Goal: Task Accomplishment & Management: Complete application form

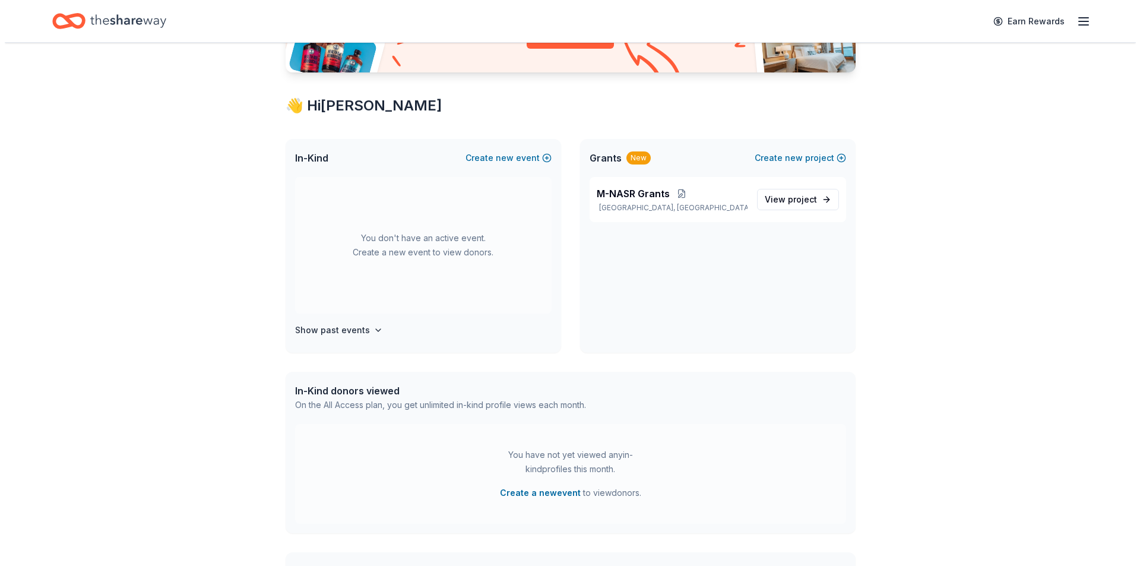
scroll to position [178, 0]
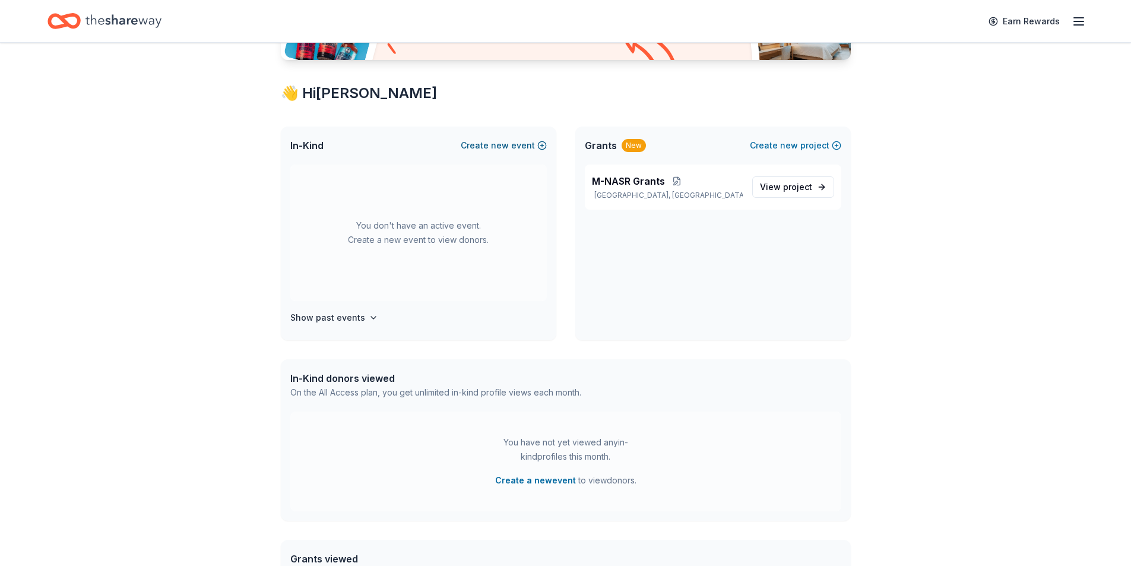
click at [483, 146] on button "Create new event" at bounding box center [504, 145] width 86 height 14
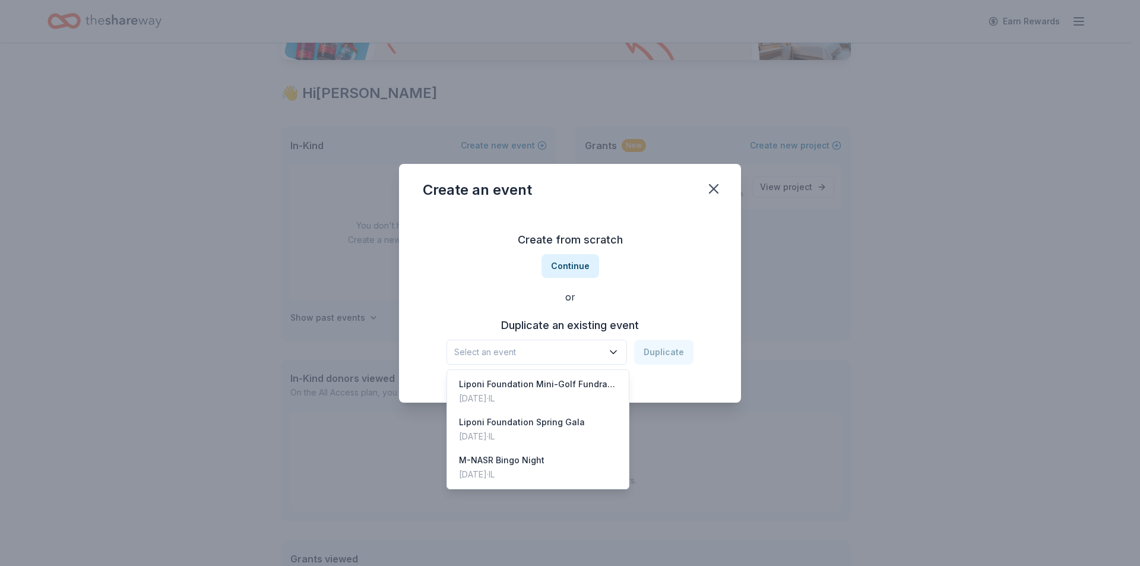
click at [573, 350] on span "Select an event" at bounding box center [528, 352] width 148 height 14
click at [509, 470] on div "Nov 09, 2024 · IL" at bounding box center [501, 474] width 85 height 14
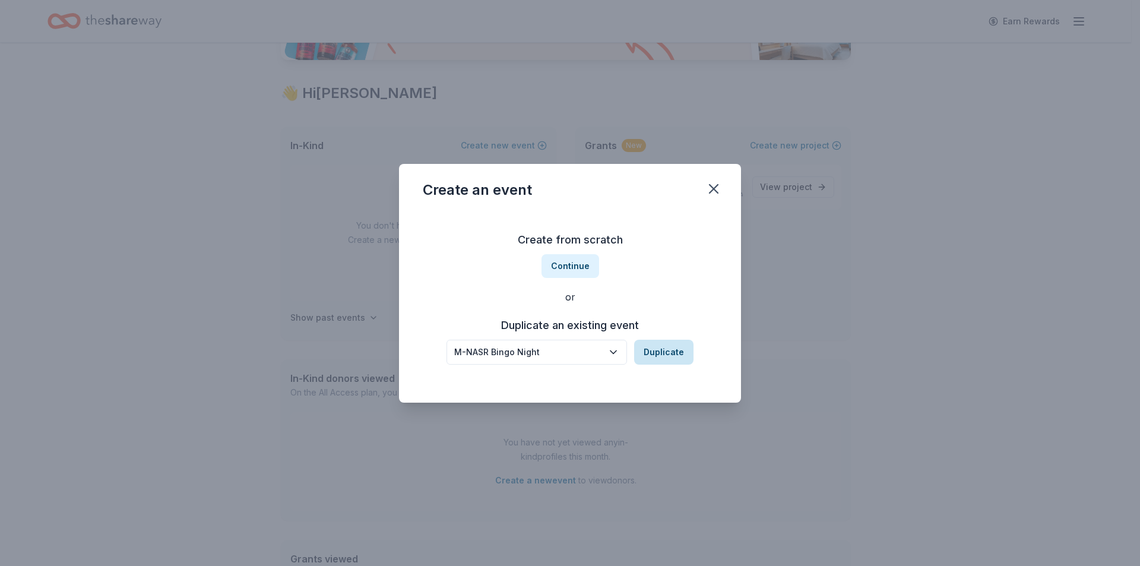
click at [669, 346] on button "Duplicate" at bounding box center [663, 351] width 59 height 25
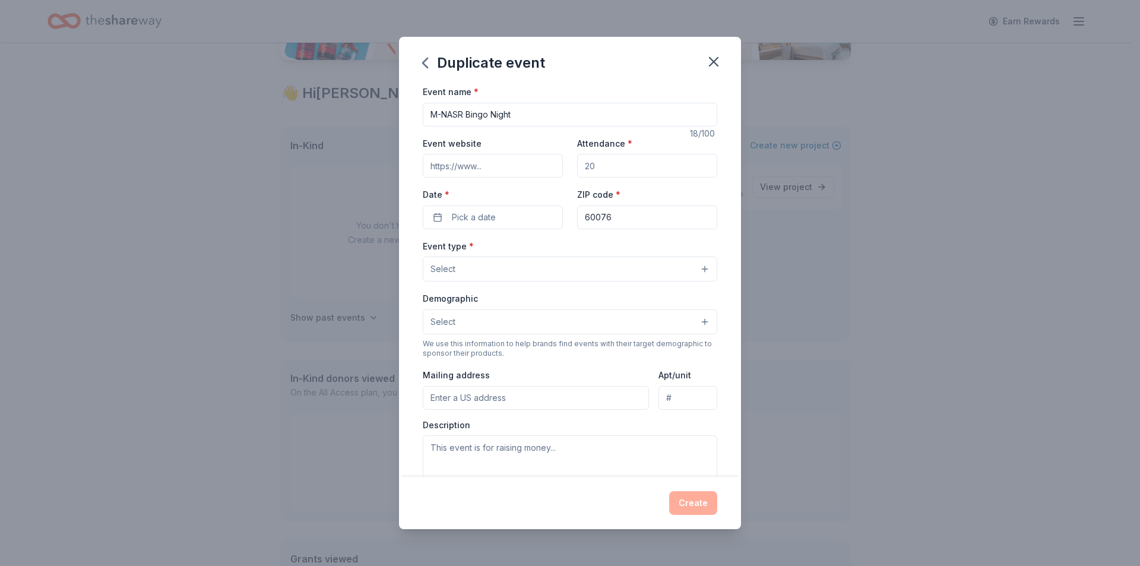
click at [465, 164] on input "Event website" at bounding box center [493, 166] width 140 height 24
paste input "https://mnasrbingo2025.givesmart.com"
type input "https://mnasrbingo2025.givesmart.com"
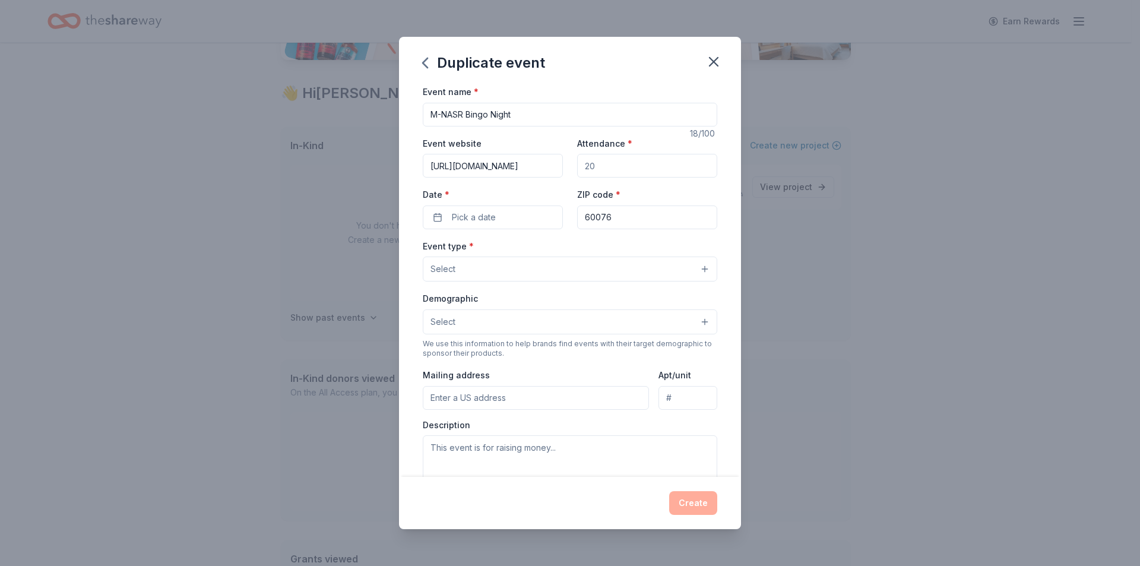
drag, startPoint x: 615, startPoint y: 166, endPoint x: 605, endPoint y: 171, distance: 10.6
click at [605, 171] on input "Attendance *" at bounding box center [647, 166] width 140 height 24
type input "200"
click at [445, 214] on button "Pick a date" at bounding box center [493, 217] width 140 height 24
click at [553, 247] on button "Go to next month" at bounding box center [554, 248] width 17 height 17
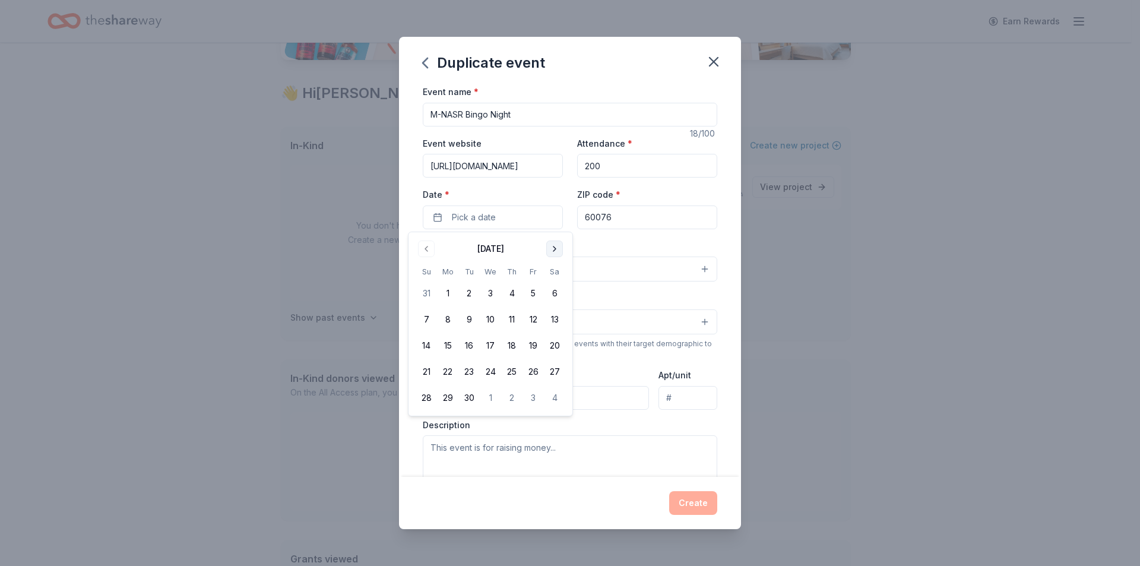
click at [553, 247] on button "Go to next month" at bounding box center [554, 248] width 17 height 17
click at [553, 313] on button "8" at bounding box center [554, 319] width 21 height 21
click at [624, 215] on input "60076" at bounding box center [647, 217] width 140 height 24
click at [483, 269] on button "Select" at bounding box center [570, 268] width 294 height 25
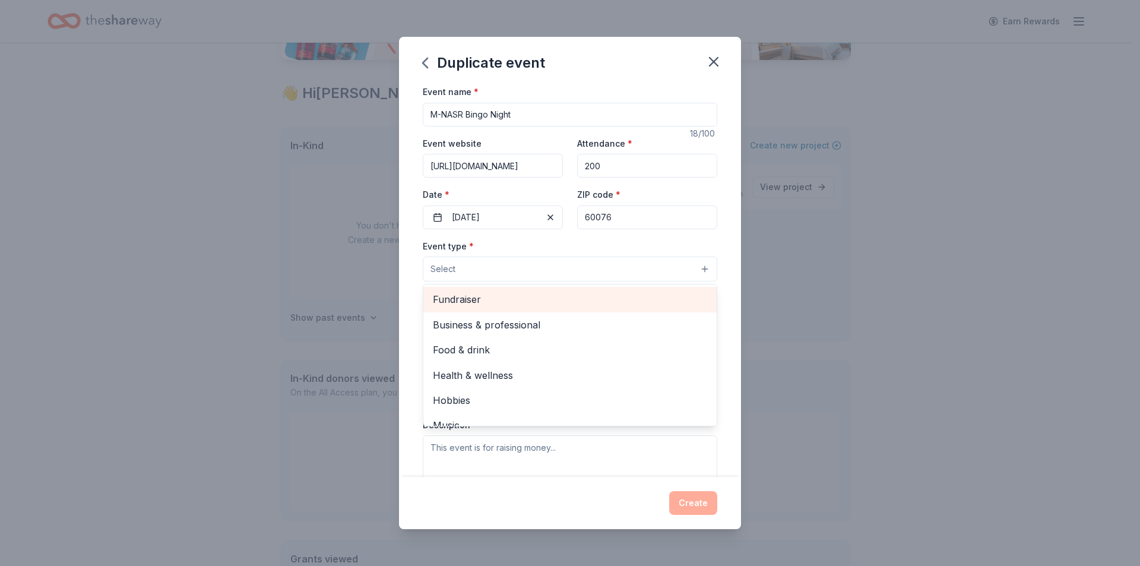
click at [486, 299] on span "Fundraiser" at bounding box center [570, 298] width 274 height 15
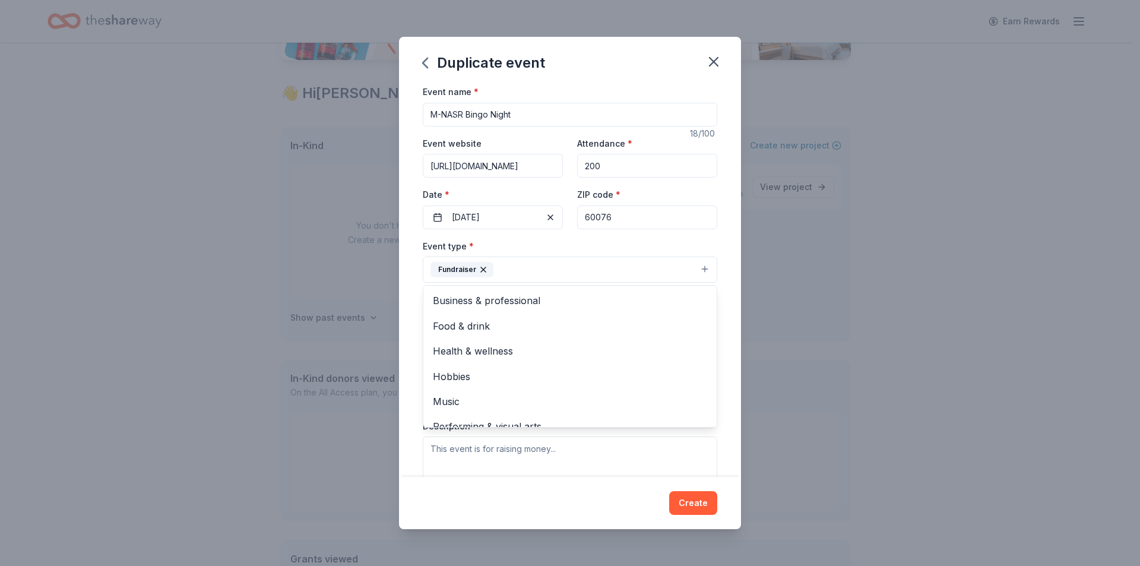
click at [716, 328] on div "Event name * M-NASR Bingo Night 18 /100 Event website https://mnasrbingo2025.gi…" at bounding box center [570, 280] width 342 height 392
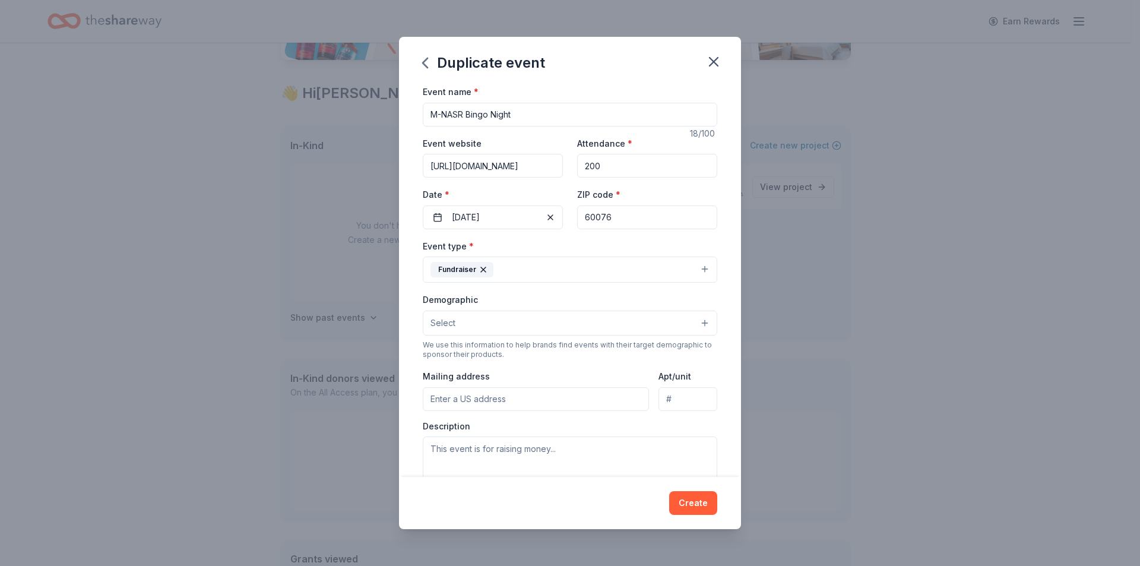
click at [547, 326] on button "Select" at bounding box center [570, 322] width 294 height 25
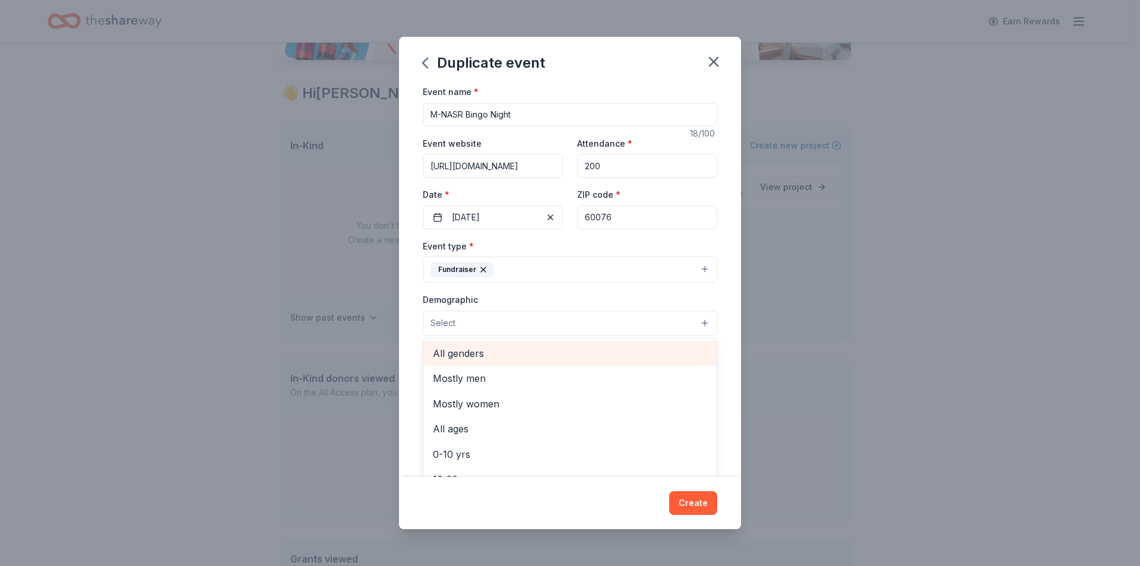
click at [525, 351] on span "All genders" at bounding box center [570, 352] width 274 height 15
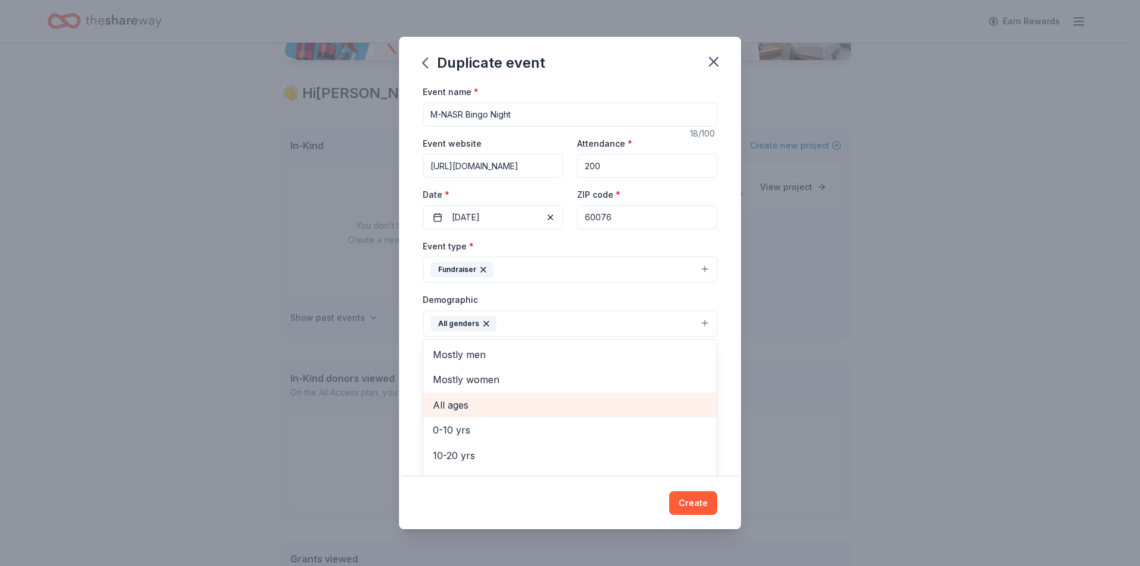
click at [509, 410] on span "All ages" at bounding box center [570, 404] width 274 height 15
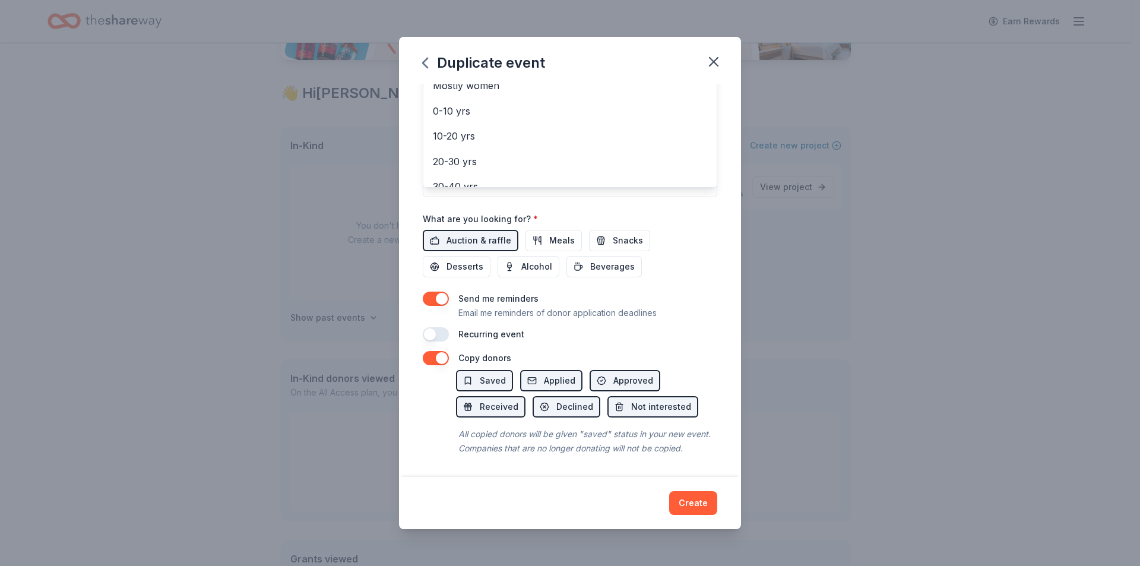
scroll to position [308, 0]
click at [703, 500] on div "Duplicate event Event name * M-NASR Bingo Night 18 /100 Event website https://m…" at bounding box center [570, 283] width 342 height 492
click at [683, 505] on button "Create" at bounding box center [693, 503] width 48 height 24
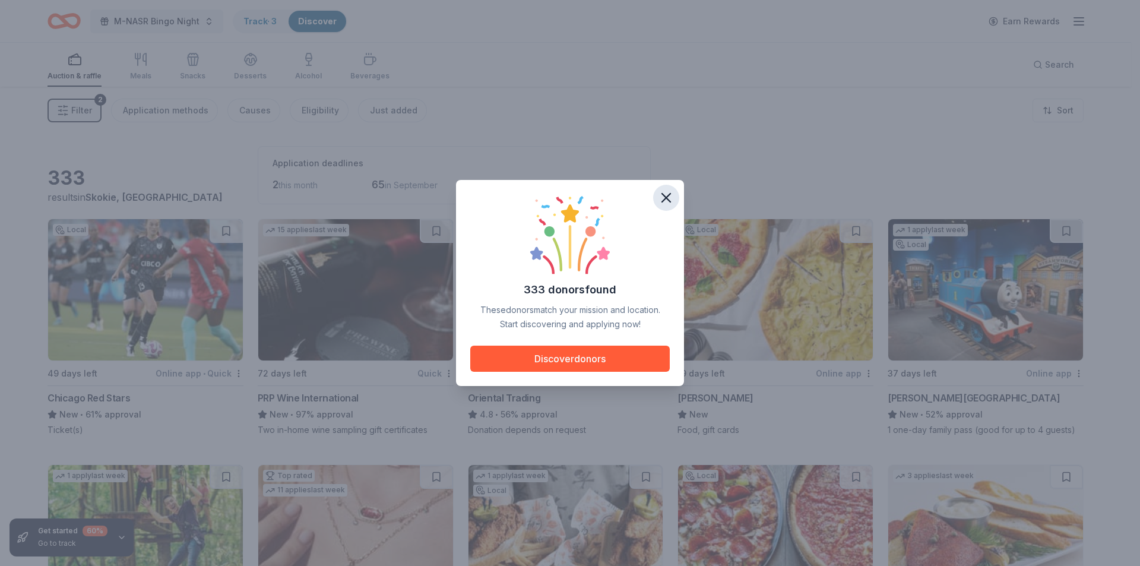
click at [669, 195] on icon "button" at bounding box center [666, 197] width 17 height 17
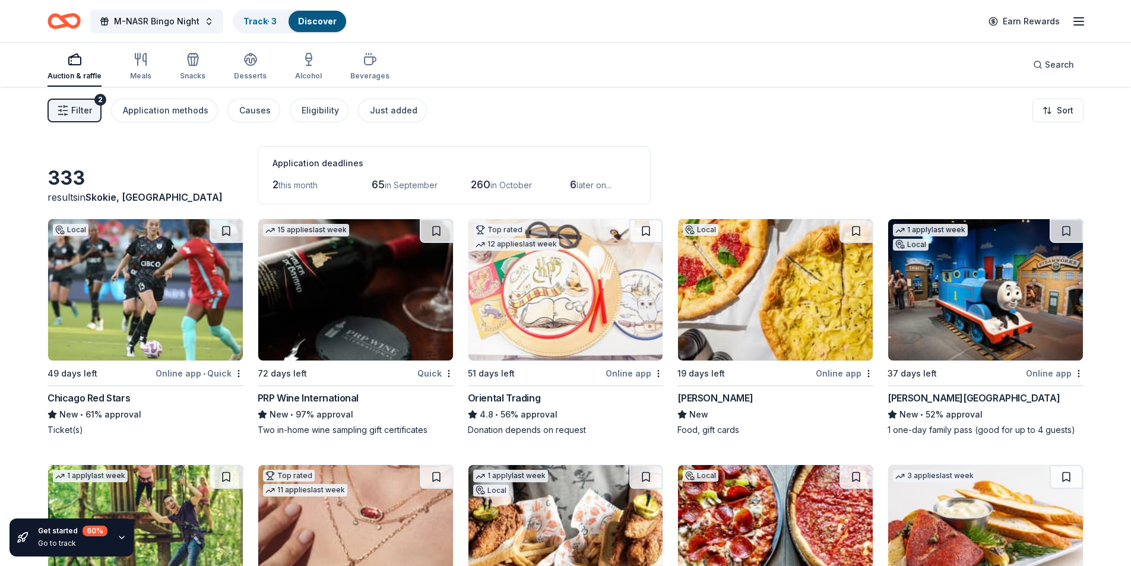
click at [718, 401] on div "Bar Salotto" at bounding box center [714, 398] width 75 height 14
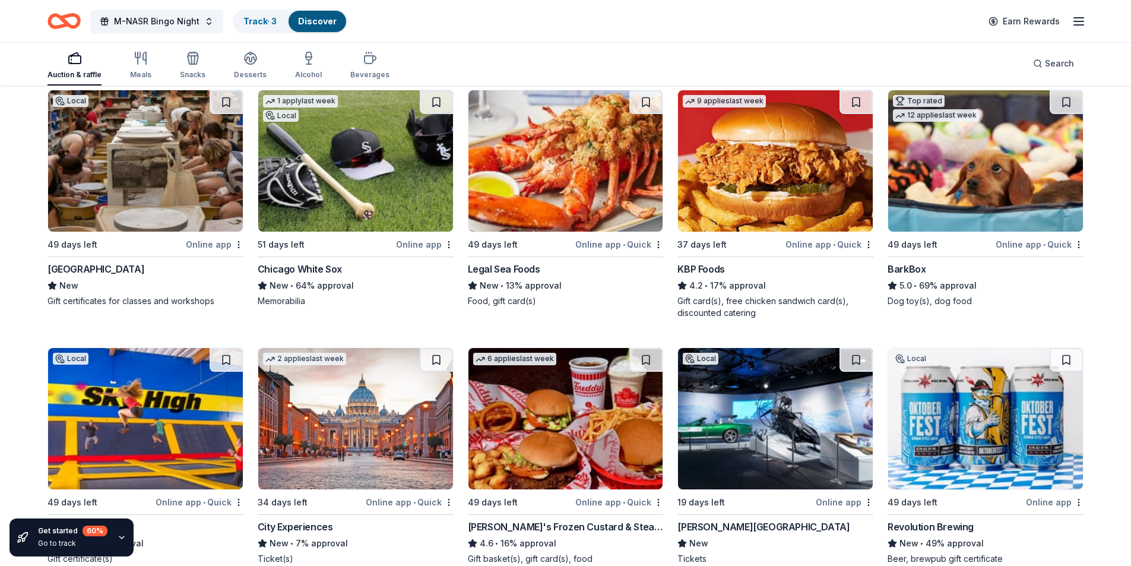
scroll to position [890, 0]
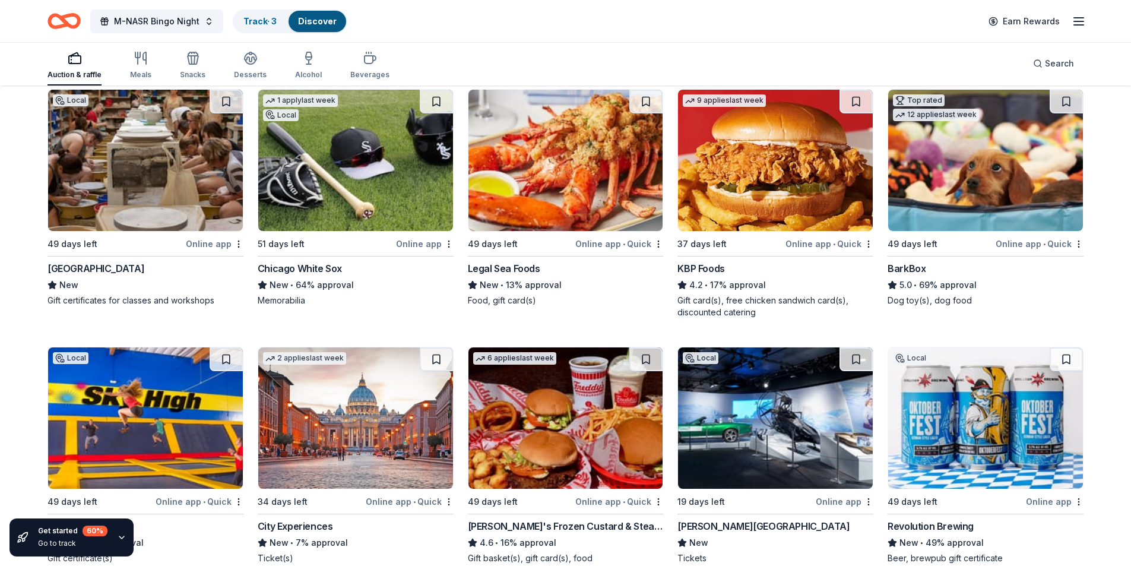
click at [141, 250] on div "49 days left" at bounding box center [115, 243] width 136 height 15
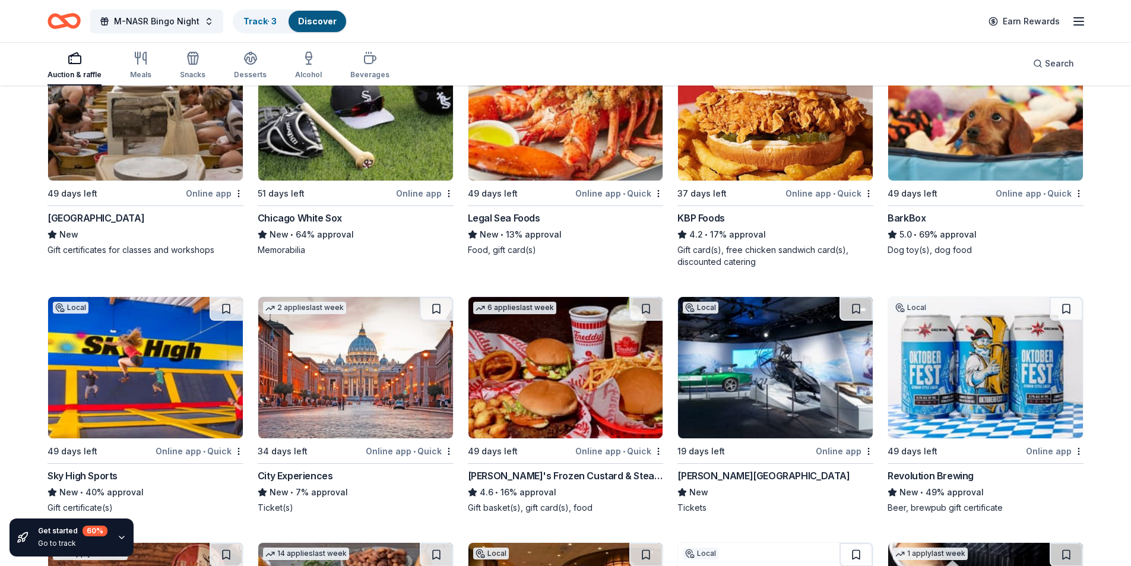
scroll to position [1068, 0]
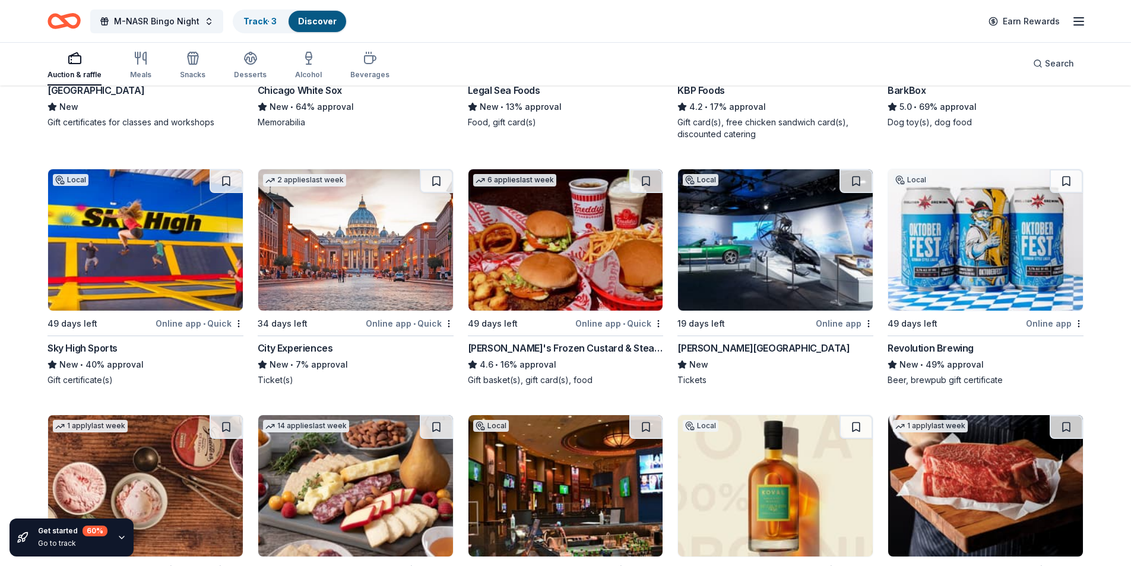
click at [970, 325] on div "49 days left" at bounding box center [955, 323] width 136 height 15
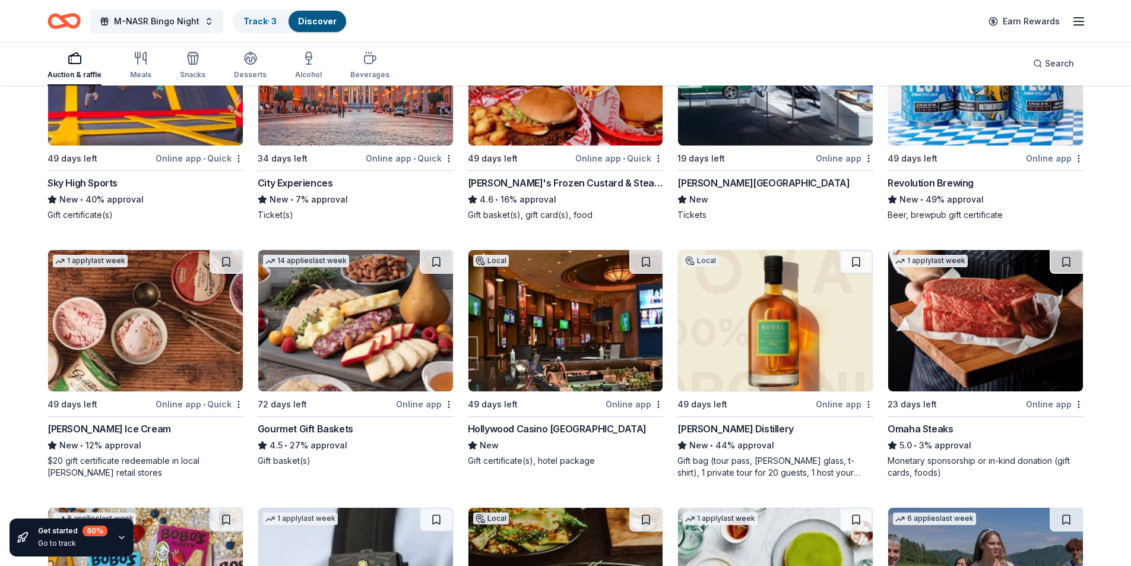
scroll to position [1306, 0]
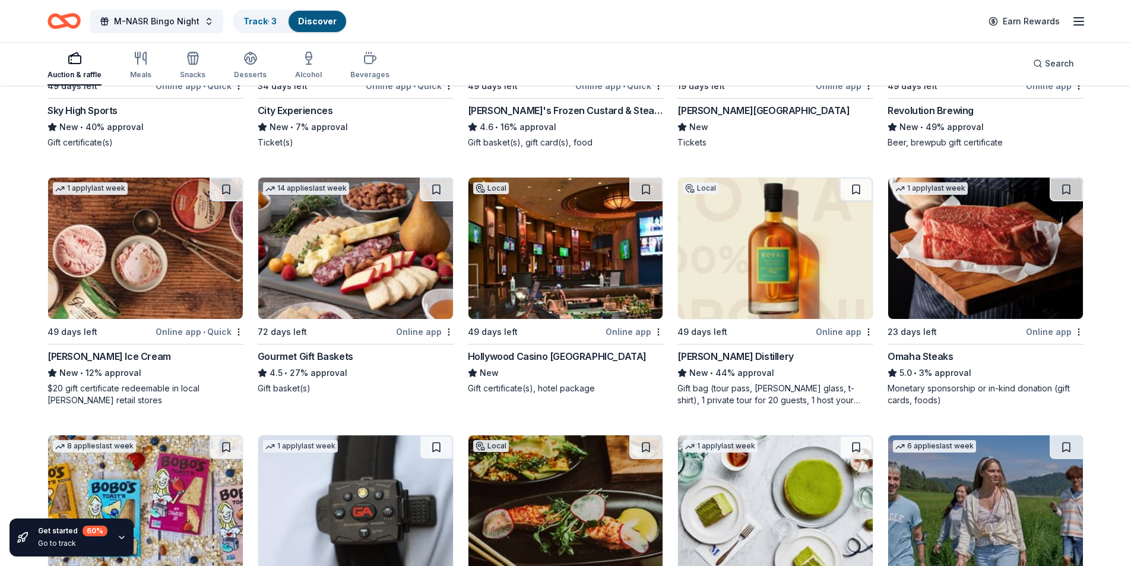
click at [786, 255] on img at bounding box center [775, 247] width 195 height 141
click at [856, 186] on button at bounding box center [855, 189] width 33 height 24
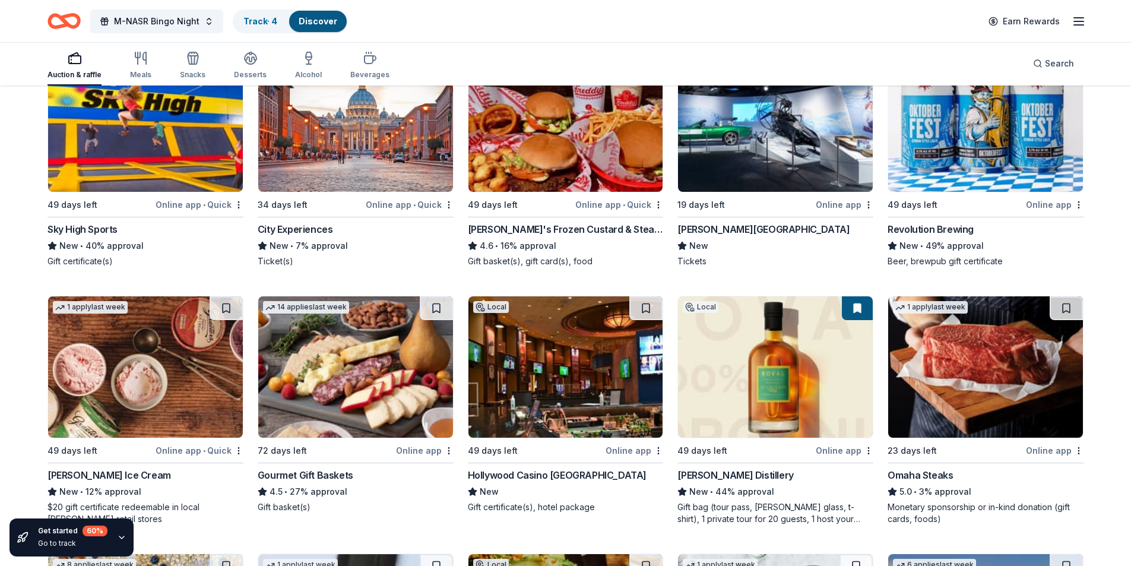
scroll to position [1068, 0]
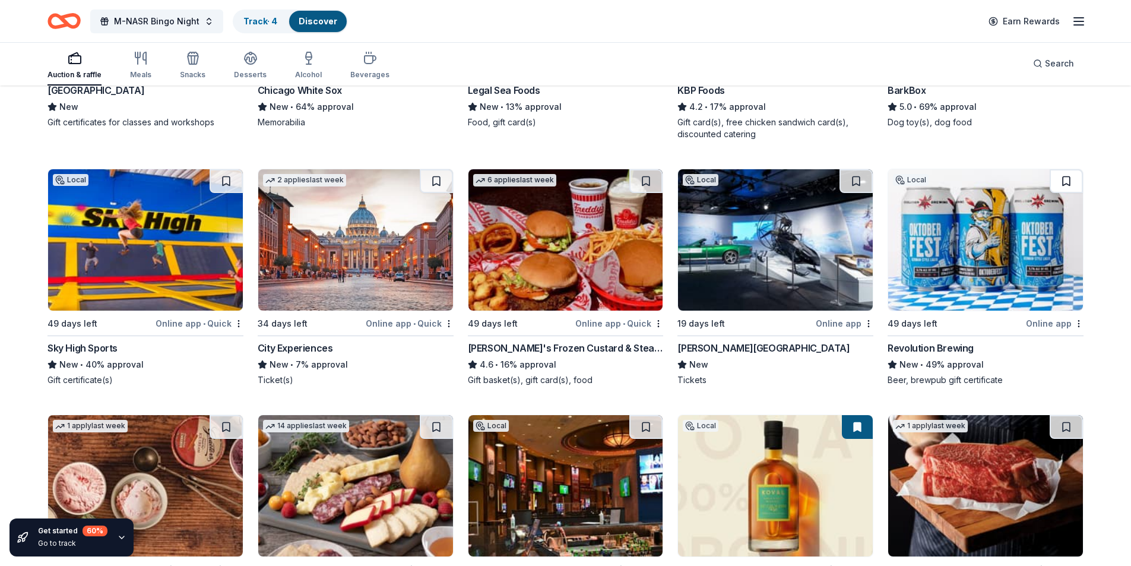
click at [1062, 174] on button at bounding box center [1065, 181] width 33 height 24
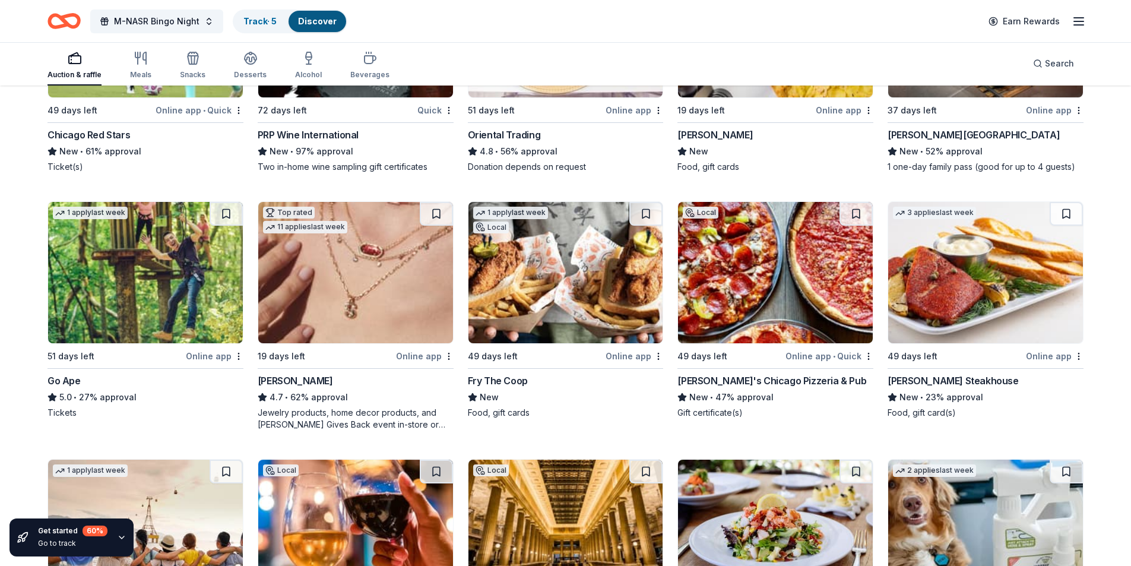
scroll to position [237, 0]
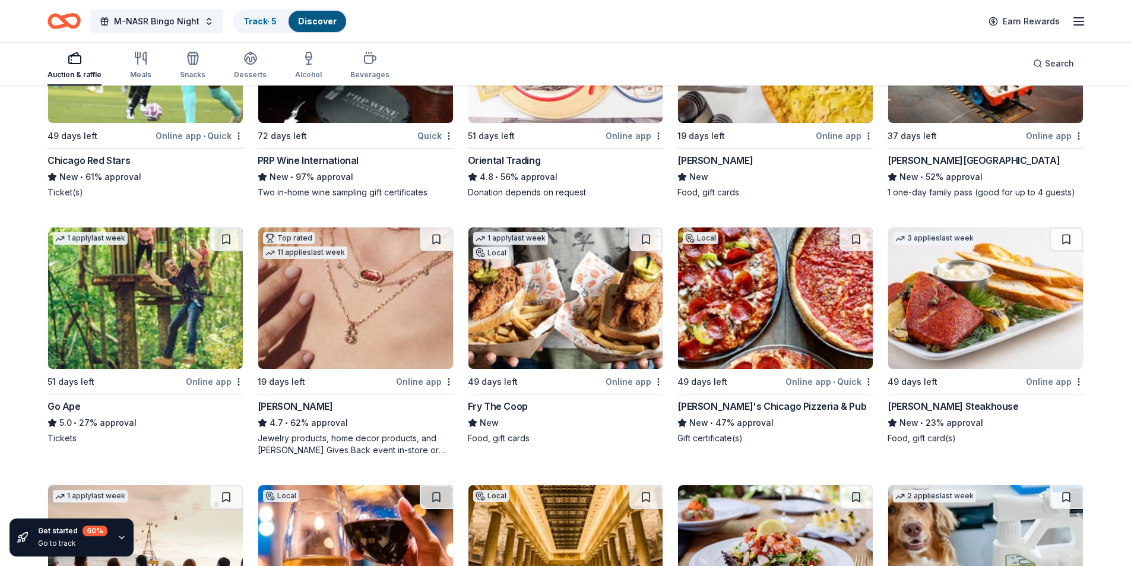
click at [434, 238] on button at bounding box center [436, 239] width 33 height 24
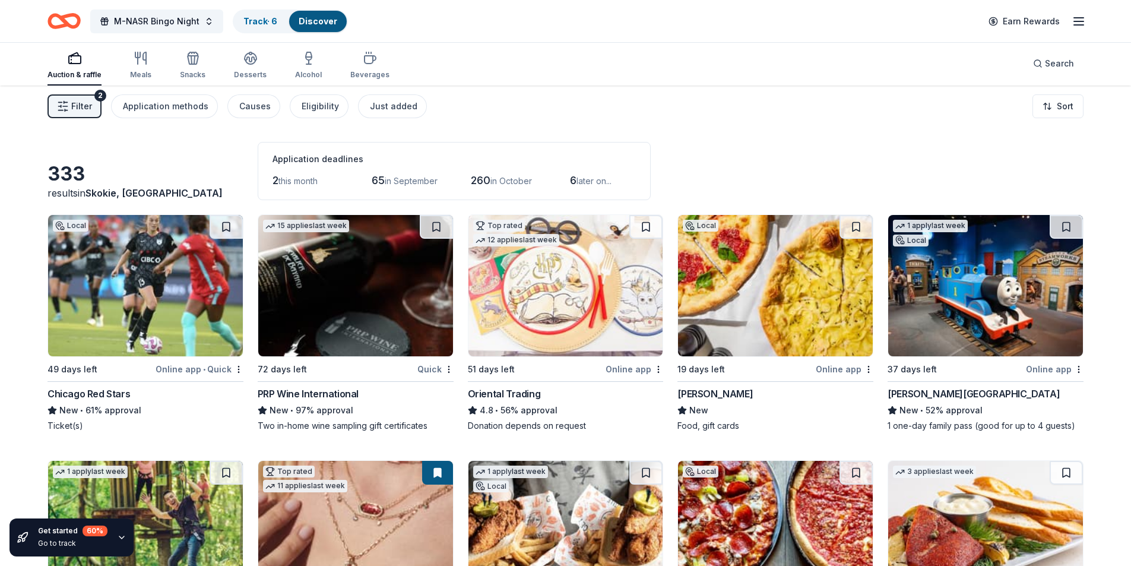
scroll to position [0, 0]
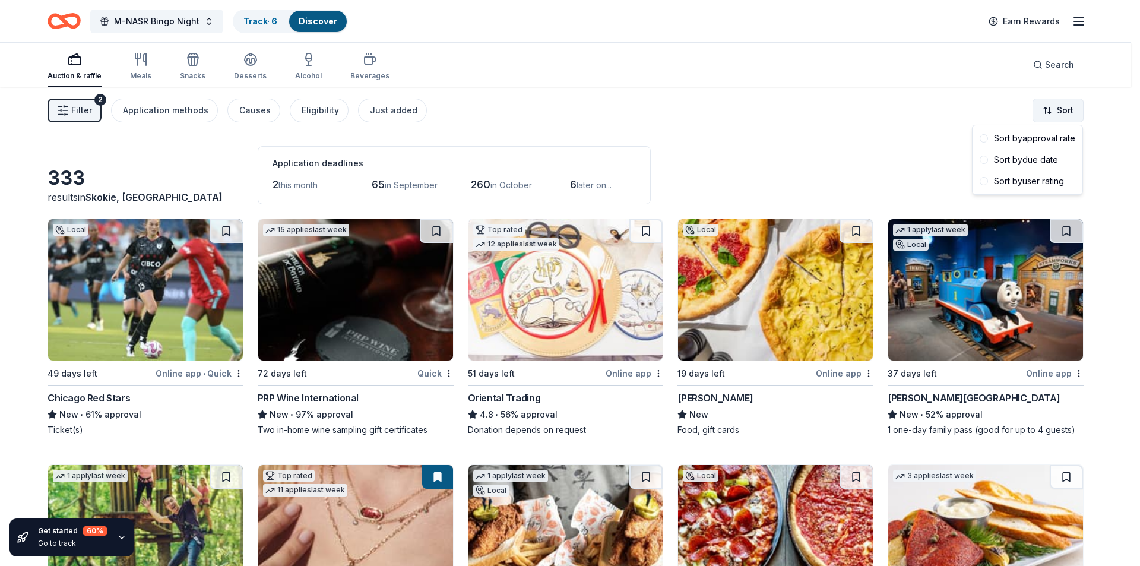
click at [1052, 109] on html "M-NASR Bingo Night Track · 6 Discover Earn Rewards Auction & raffle Meals Snack…" at bounding box center [570, 283] width 1140 height 566
click at [1027, 160] on div "Sort by due date" at bounding box center [1027, 159] width 105 height 21
click at [1055, 112] on html "M-NASR Bingo Night Track · 6 Discover Earn Rewards Auction & raffle Meals Snack…" at bounding box center [570, 283] width 1140 height 566
click at [1118, 161] on html "M-NASR Bingo Night Track · 6 Discover Earn Rewards Auction & raffle Meals Snack…" at bounding box center [570, 283] width 1140 height 566
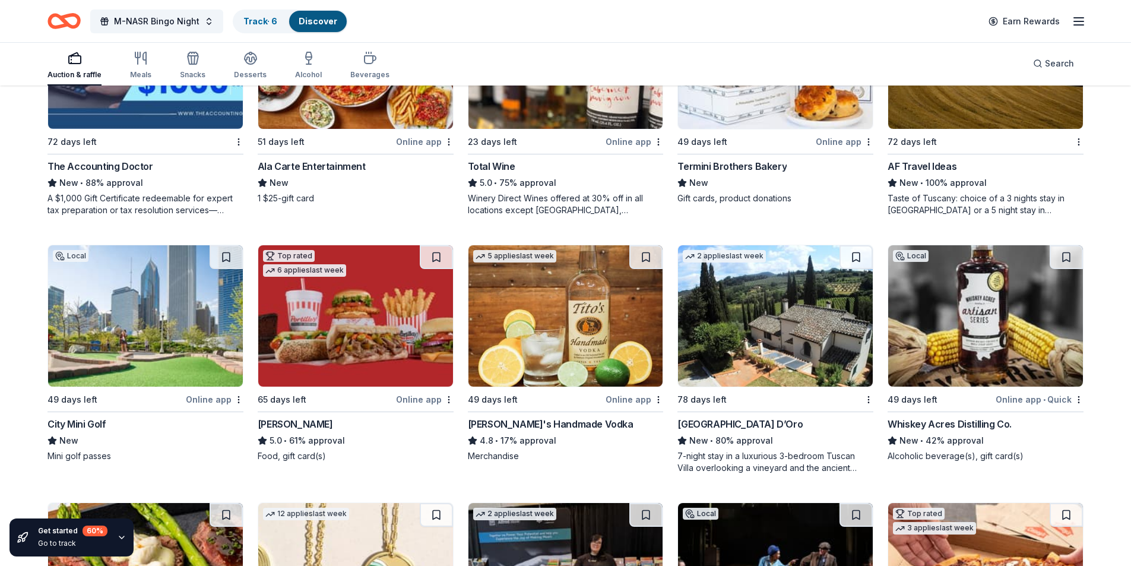
scroll to position [2112, 0]
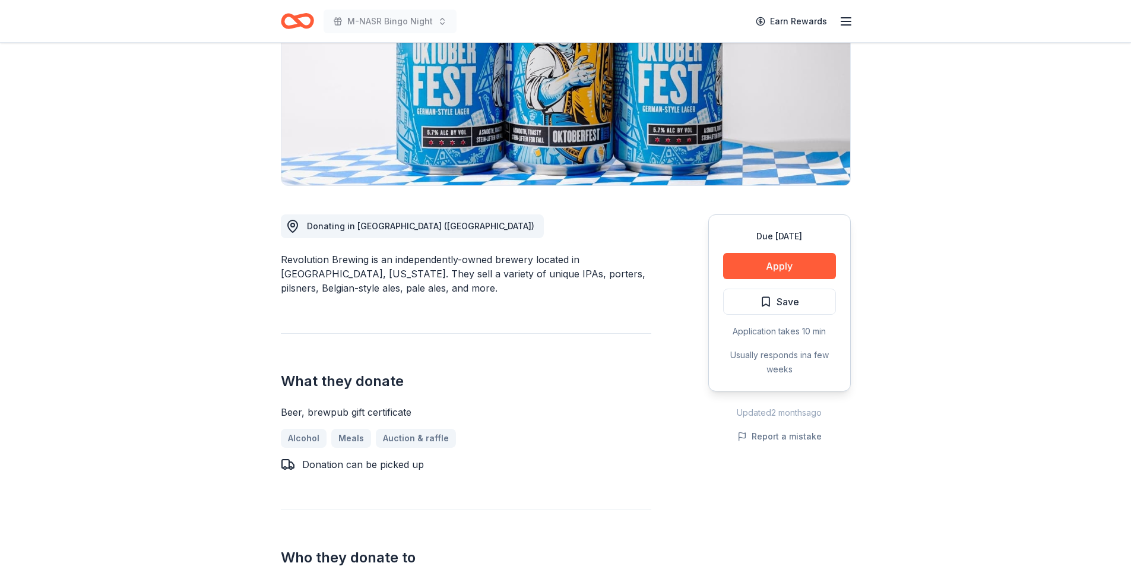
scroll to position [178, 0]
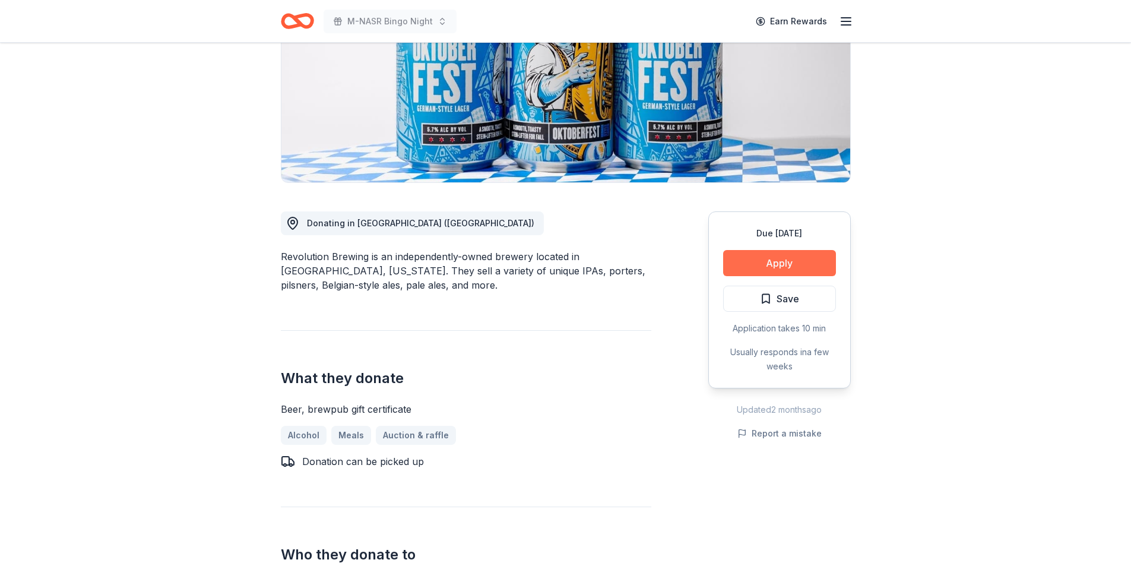
click at [771, 262] on button "Apply" at bounding box center [779, 263] width 113 height 26
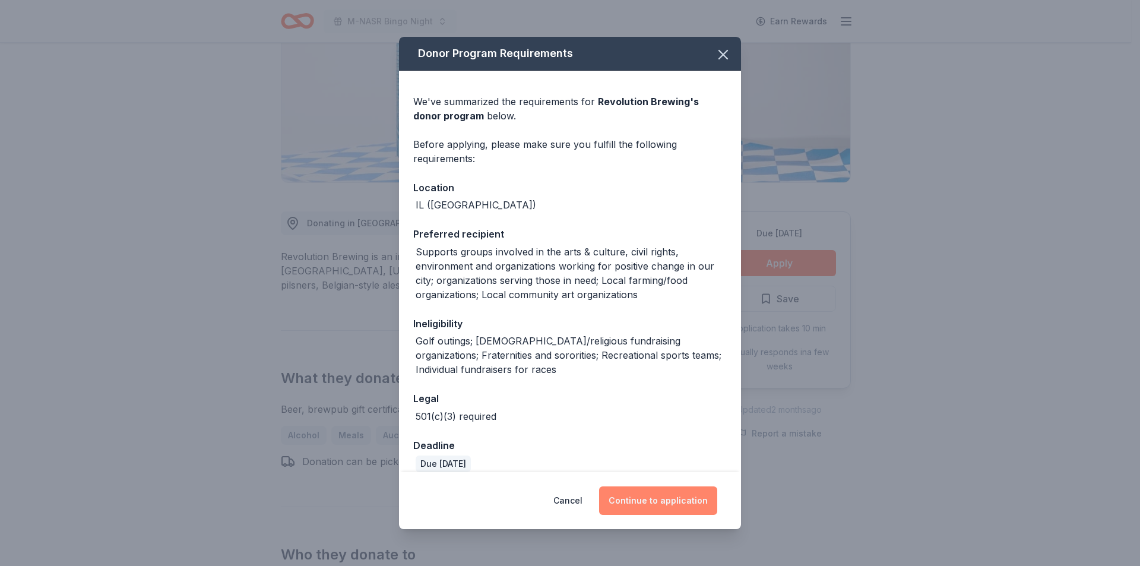
click at [661, 495] on button "Continue to application" at bounding box center [658, 500] width 118 height 28
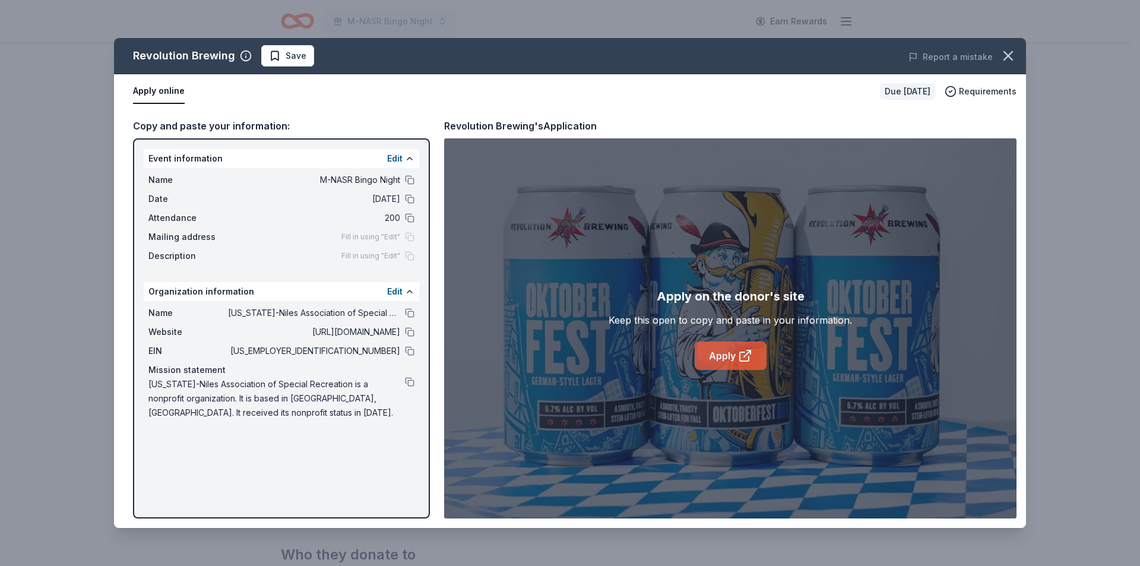
click at [723, 353] on link "Apply" at bounding box center [730, 355] width 72 height 28
click at [1000, 56] on icon "button" at bounding box center [1007, 55] width 17 height 17
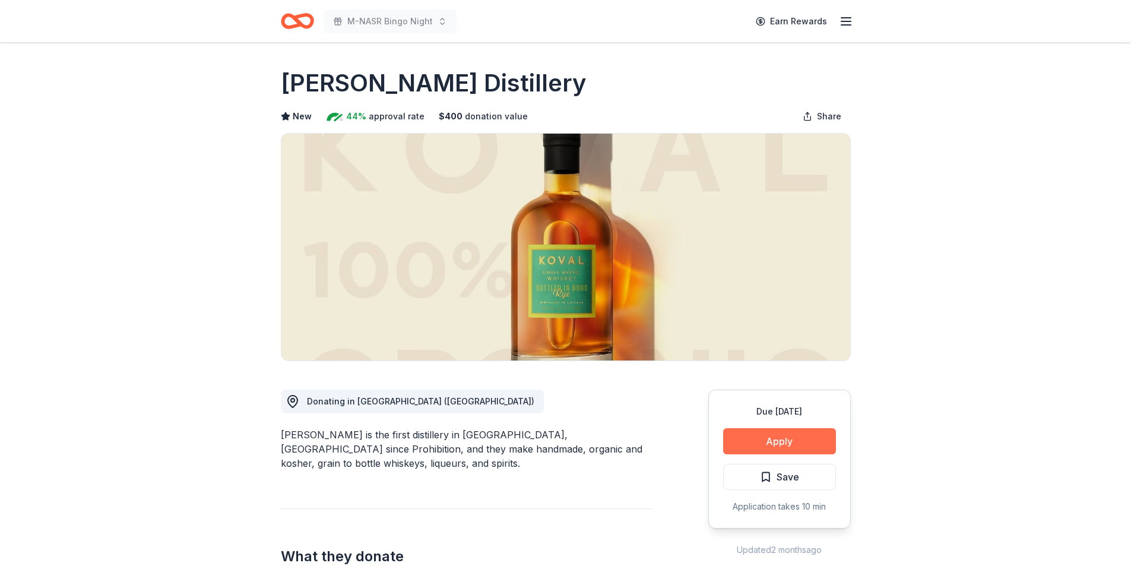
click at [772, 437] on button "Apply" at bounding box center [779, 441] width 113 height 26
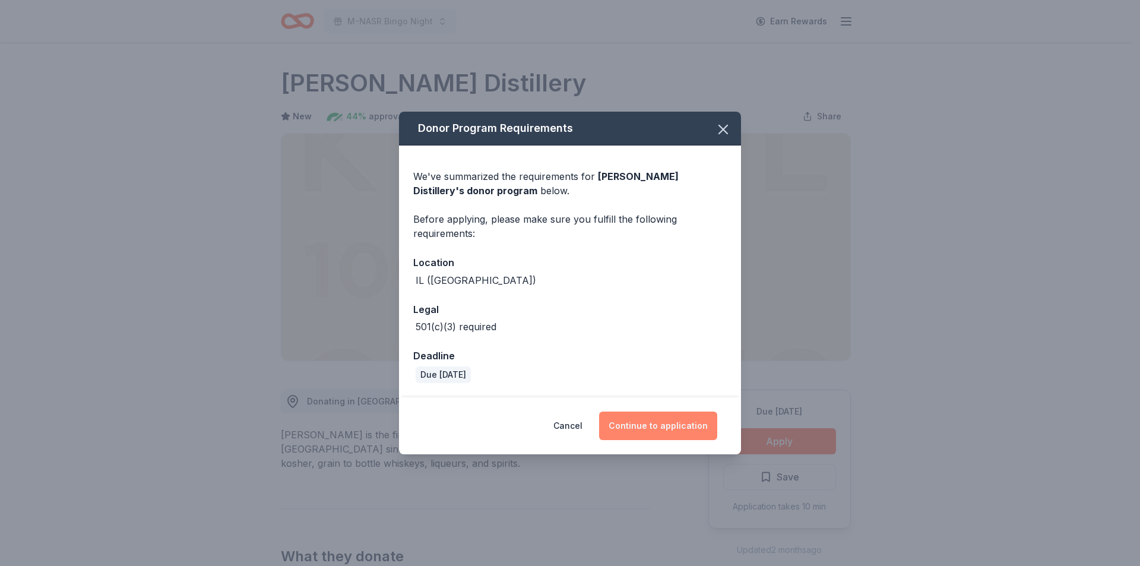
click at [694, 426] on button "Continue to application" at bounding box center [658, 425] width 118 height 28
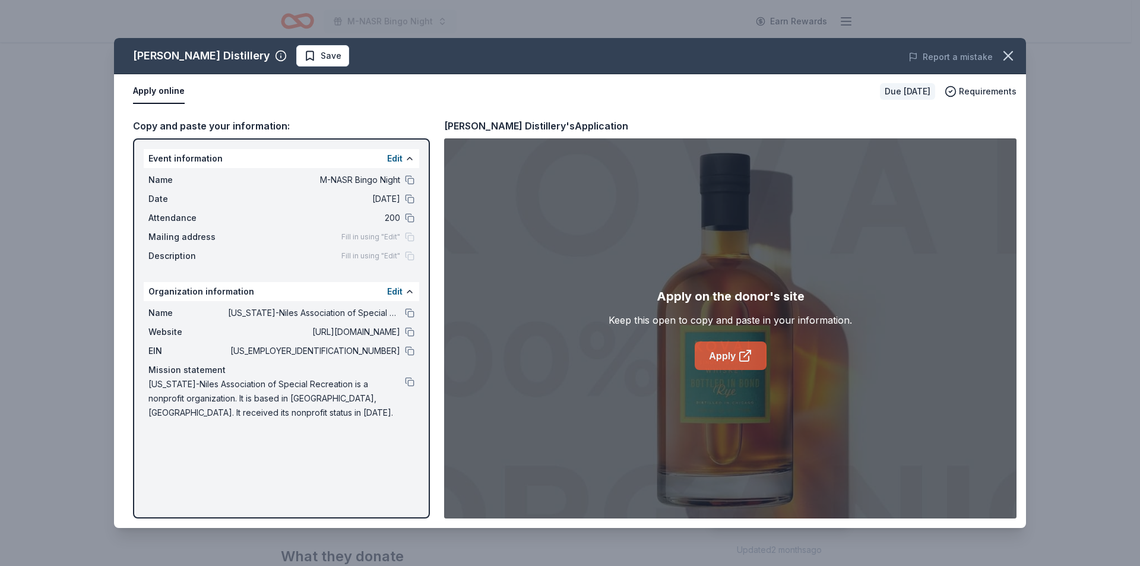
click at [732, 347] on link "Apply" at bounding box center [730, 355] width 72 height 28
drag, startPoint x: 1010, startPoint y: 55, endPoint x: 940, endPoint y: 8, distance: 84.6
click at [1007, 53] on icon "button" at bounding box center [1007, 55] width 17 height 17
